Goal: Information Seeking & Learning: Check status

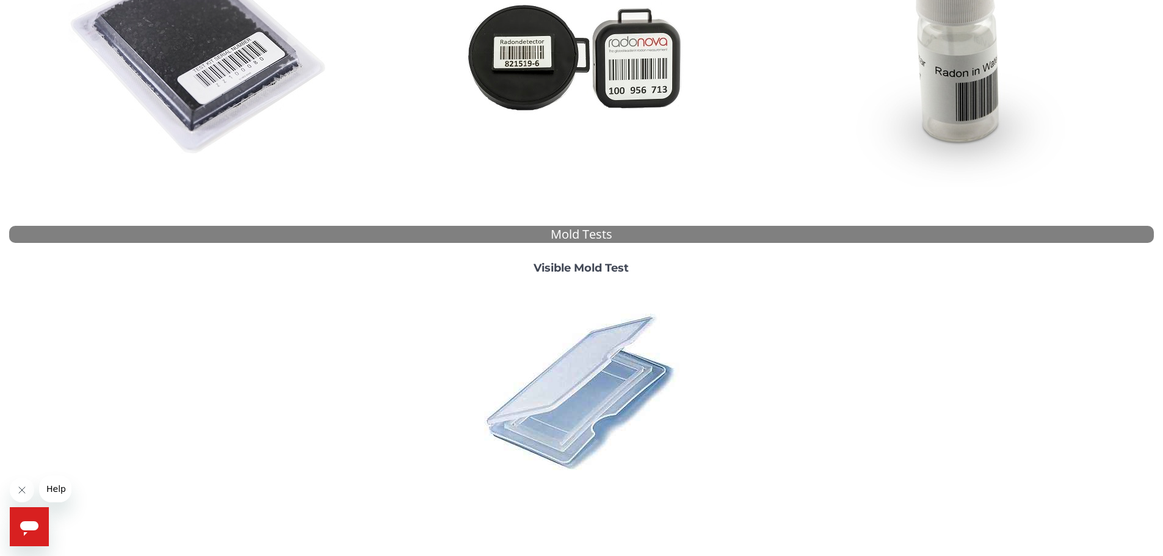
scroll to position [287, 0]
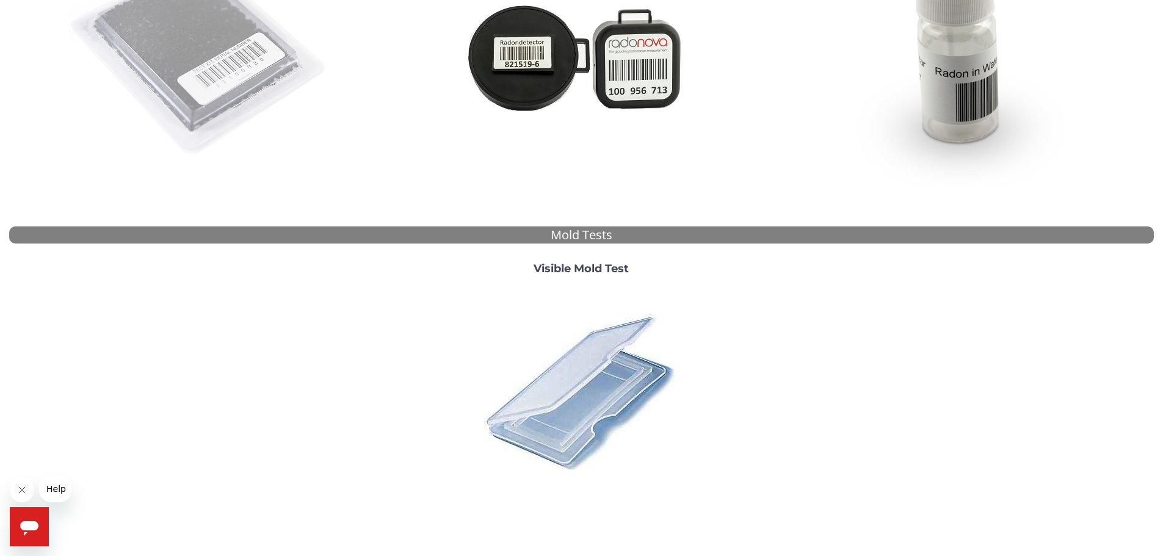
click at [221, 101] on img at bounding box center [199, 56] width 263 height 263
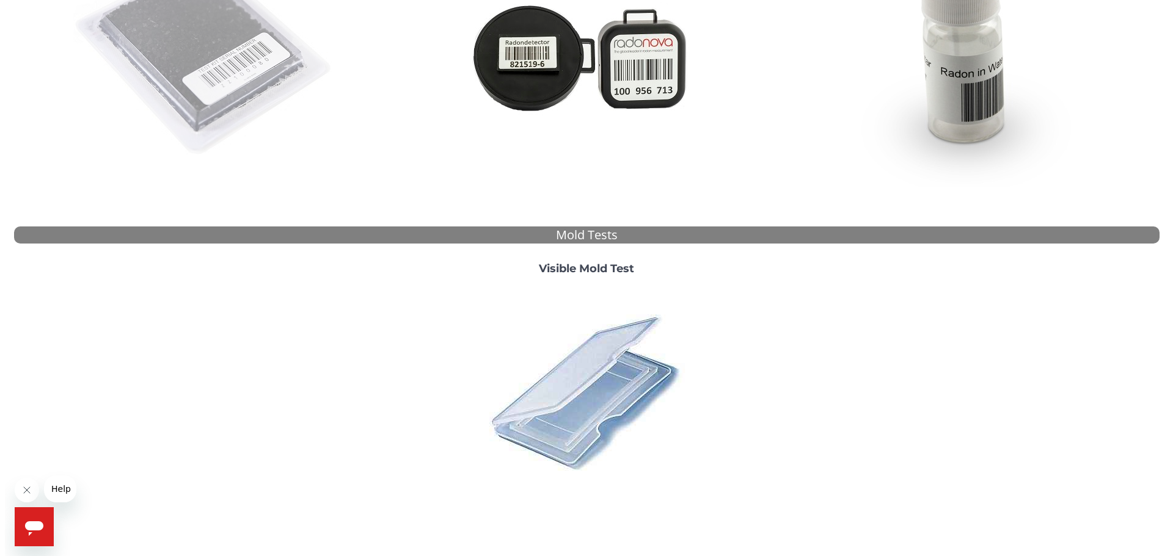
scroll to position [0, 0]
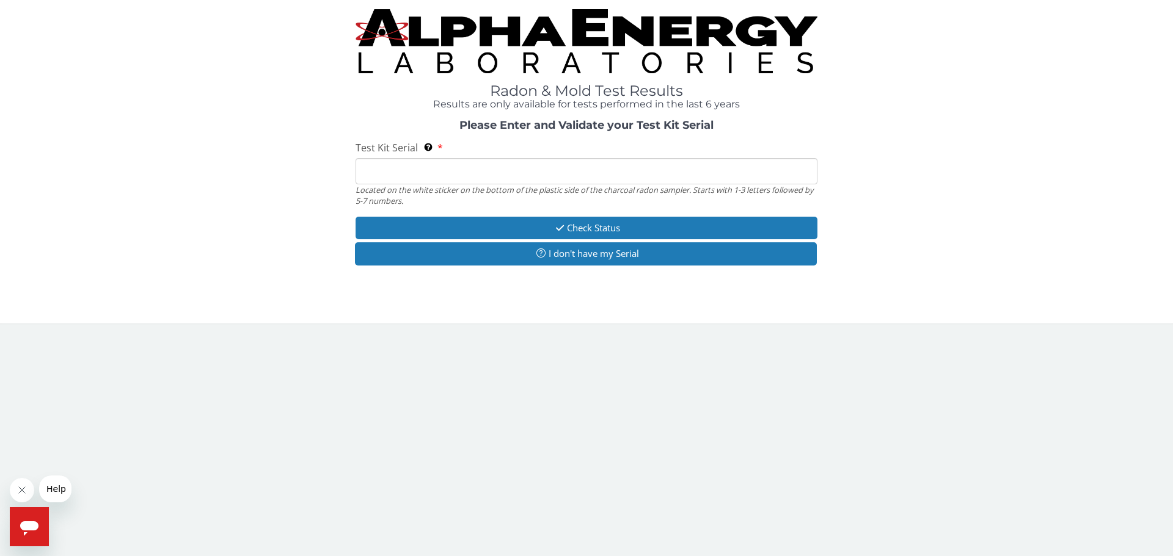
click at [396, 178] on input "Test Kit Serial Located on the white sticker on the bottom of the plastic side …" at bounding box center [586, 171] width 462 height 26
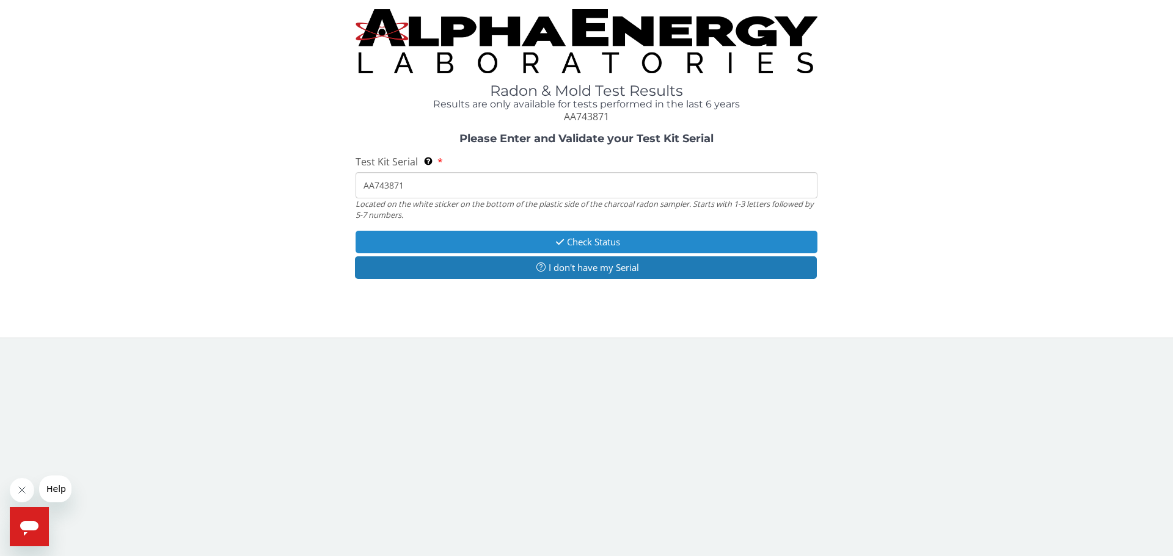
type input "AA743871"
click at [580, 245] on button "Check Status" at bounding box center [586, 242] width 462 height 23
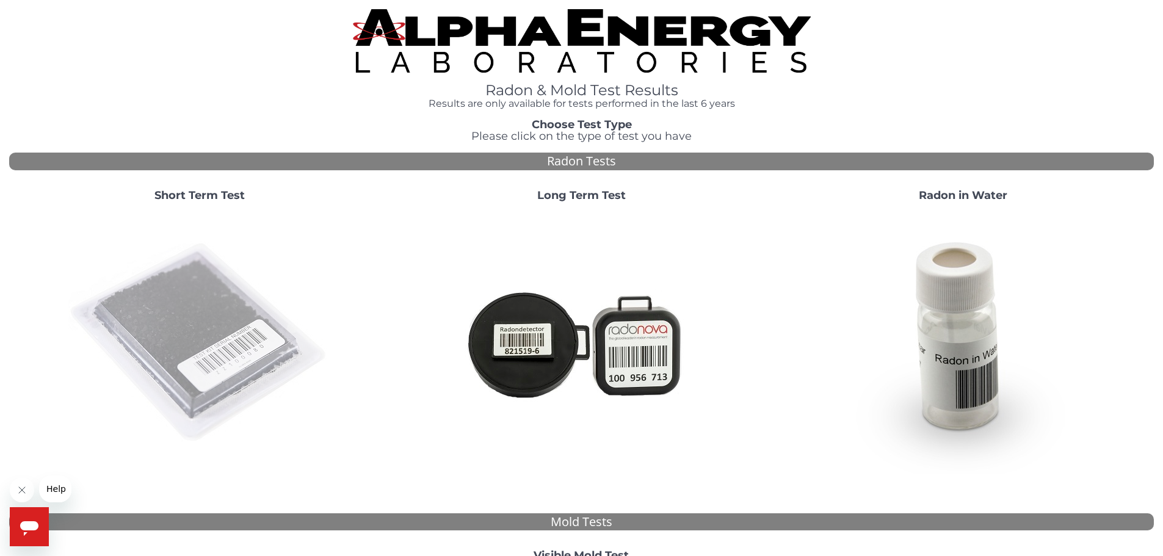
click at [189, 296] on img at bounding box center [199, 343] width 263 height 263
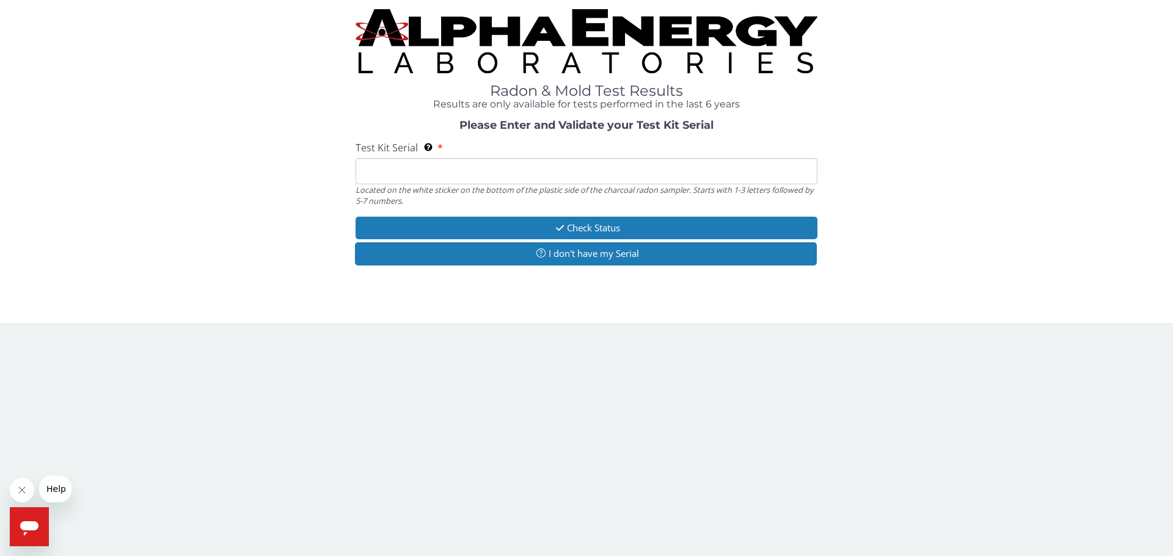
click at [405, 177] on input "Test Kit Serial Located on the white sticker on the bottom of the plastic side …" at bounding box center [586, 171] width 462 height 26
type input "AA743871"
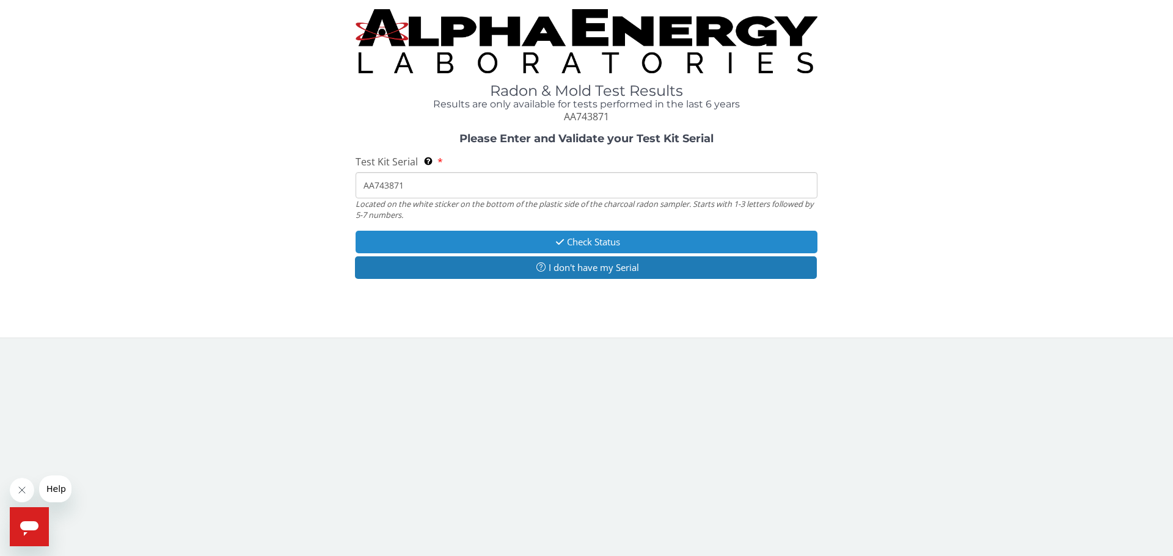
click at [563, 242] on icon "button" at bounding box center [560, 242] width 14 height 9
